Goal: Participate in discussion

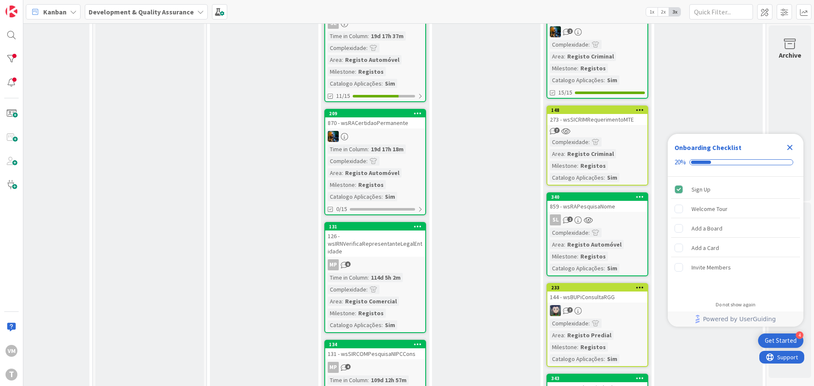
scroll to position [227, 275]
click at [615, 213] on div "340 859 - wsRAPesquisaNome SL 2 Complexidade : Area : Registo Automóvel Milesto…" at bounding box center [598, 234] width 102 height 84
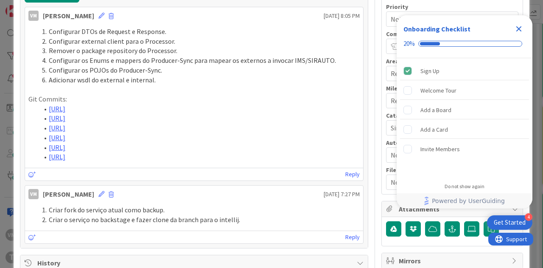
scroll to position [127, 0]
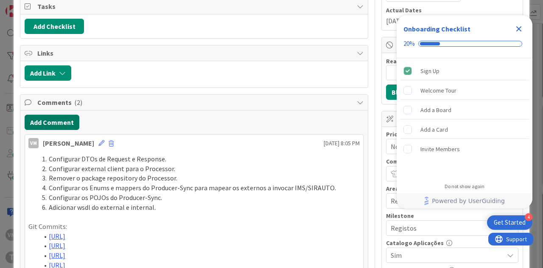
click at [49, 115] on button "Add Comment" at bounding box center [52, 122] width 55 height 15
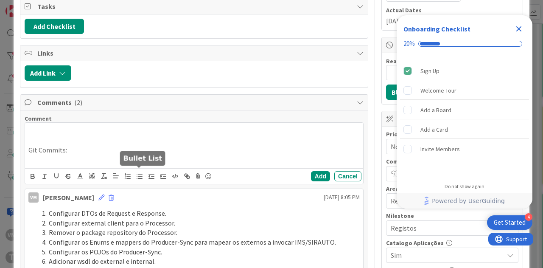
click at [137, 173] on icon "button" at bounding box center [140, 176] width 8 height 8
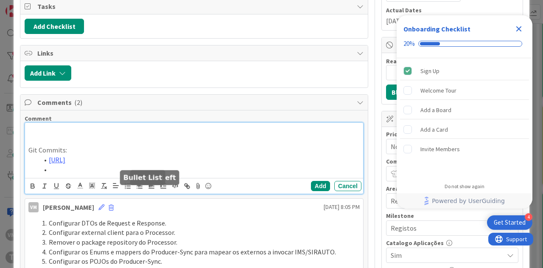
drag, startPoint x: 130, startPoint y: 186, endPoint x: 120, endPoint y: 181, distance: 11.2
click at [120, 174] on li at bounding box center [199, 170] width 321 height 10
click at [117, 128] on p at bounding box center [193, 131] width 331 height 10
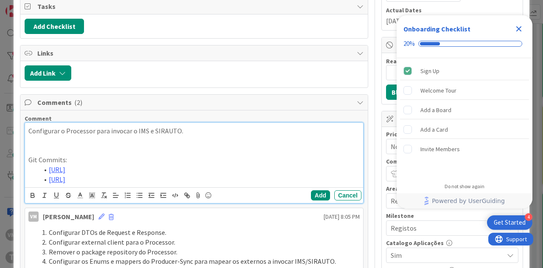
click at [76, 132] on p "Configurar o Processor para invocar o IMS e SIRAUTO." at bounding box center [193, 131] width 331 height 10
click at [33, 137] on p at bounding box center [193, 141] width 331 height 10
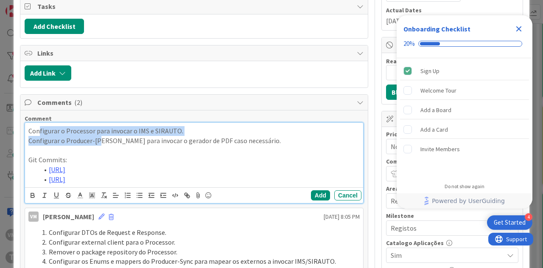
drag, startPoint x: 99, startPoint y: 139, endPoint x: 39, endPoint y: 114, distance: 65.1
click at [39, 115] on div "Comment Configurar o Processor para invocar o IMS e SIRAUTO. Configurar o Produ…" at bounding box center [194, 159] width 339 height 89
click at [130, 199] on icon "button" at bounding box center [128, 195] width 8 height 8
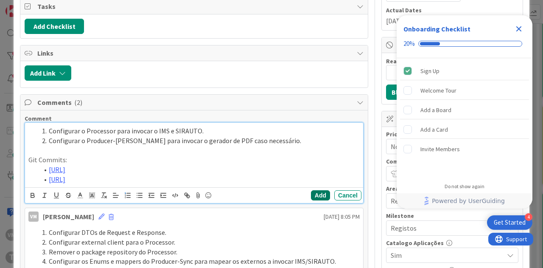
click at [314, 200] on button "Add" at bounding box center [320, 195] width 19 height 10
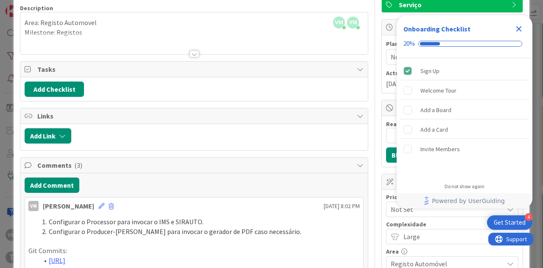
scroll to position [0, 0]
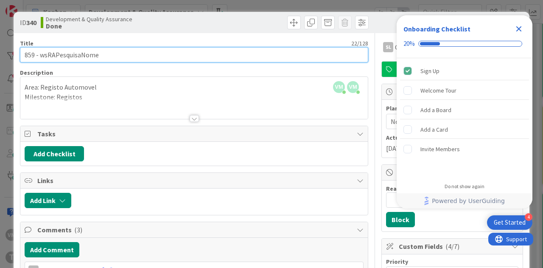
click at [30, 57] on input "859 - wsRAPesquisaNome" at bounding box center [194, 54] width 348 height 15
